Goal: Navigation & Orientation: Go to known website

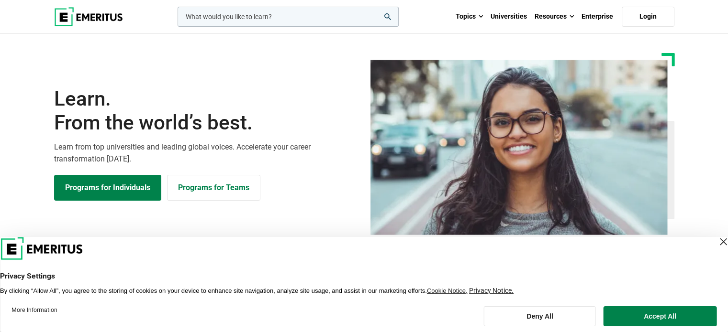
click at [107, 11] on img at bounding box center [88, 16] width 69 height 19
click at [101, 16] on img at bounding box center [88, 16] width 69 height 19
